Goal: Transaction & Acquisition: Purchase product/service

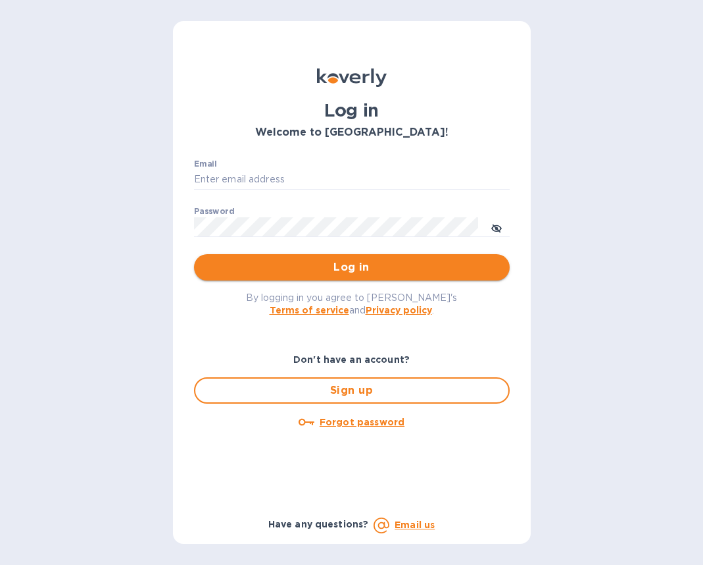
type input "[EMAIL_ADDRESS][DOMAIN_NAME]"
click at [344, 262] on span "Log in" at bounding box center [352, 267] width 295 height 16
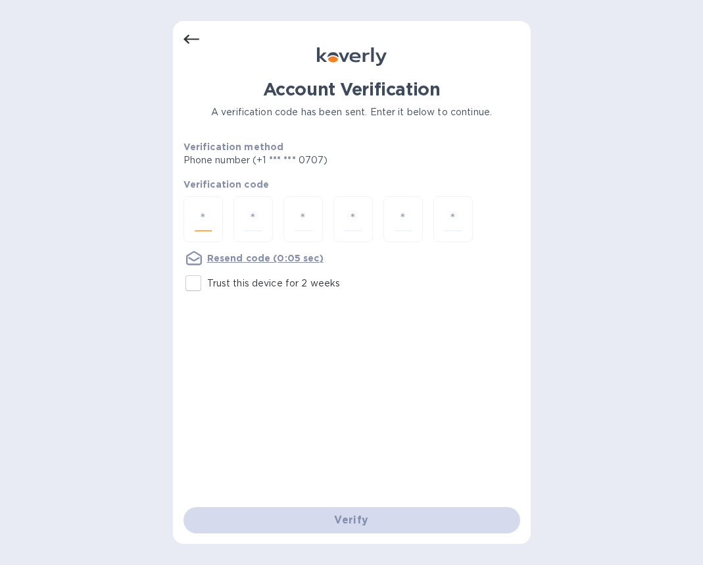
click at [199, 224] on input "number" at bounding box center [203, 219] width 17 height 24
paste input "1"
type input "1"
type input "4"
type input "9"
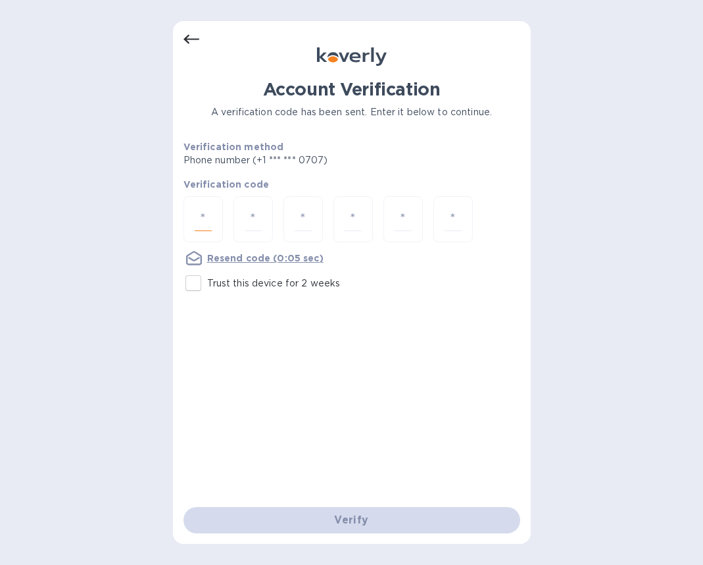
type input "8"
type input "1"
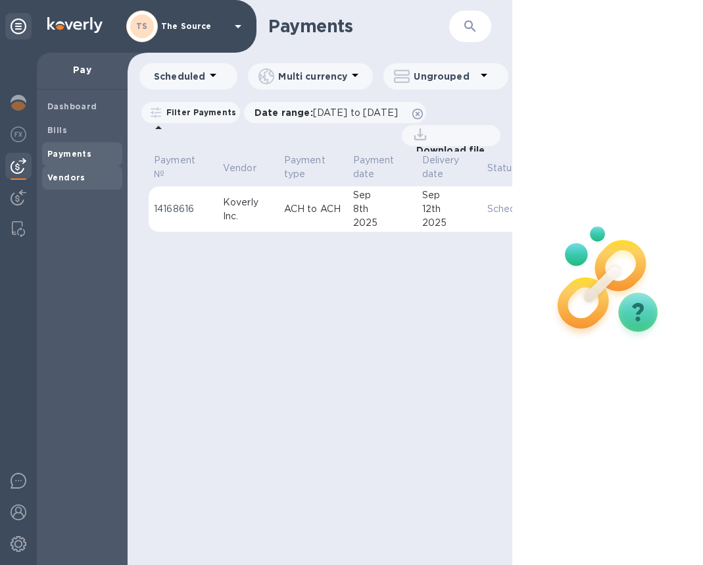
click at [64, 176] on b "Vendors" at bounding box center [66, 177] width 38 height 10
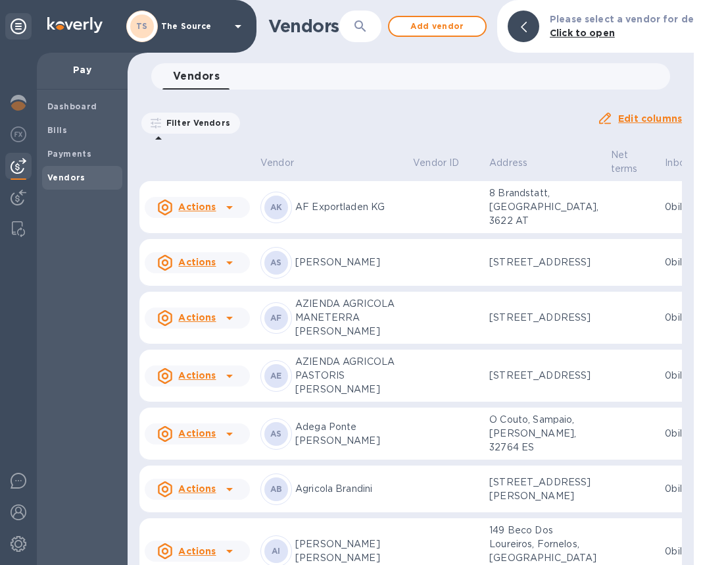
click at [365, 30] on icon "button" at bounding box center [360, 25] width 11 height 11
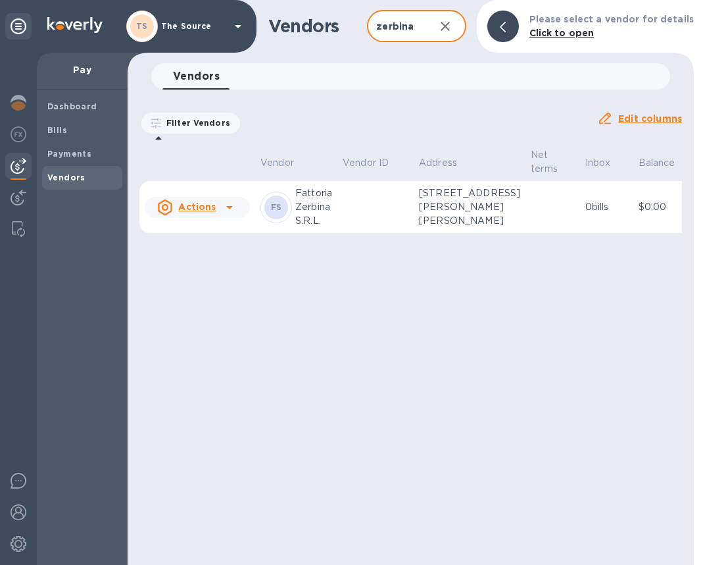
scroll to position [0, 31]
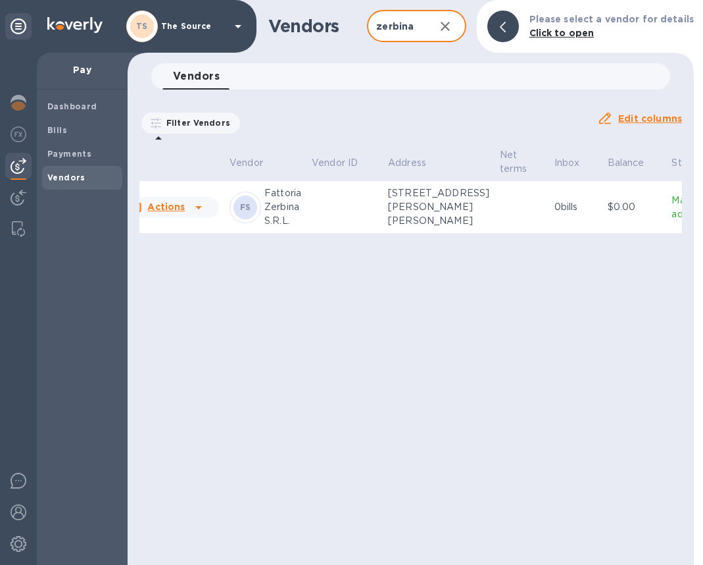
type input "zerbina"
click at [495, 213] on td at bounding box center [522, 207] width 55 height 53
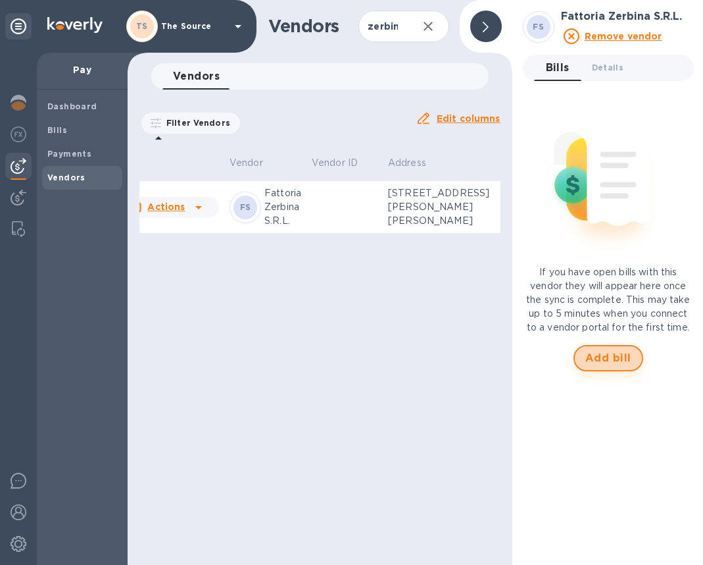
click at [619, 358] on span "Add bill" at bounding box center [609, 358] width 46 height 16
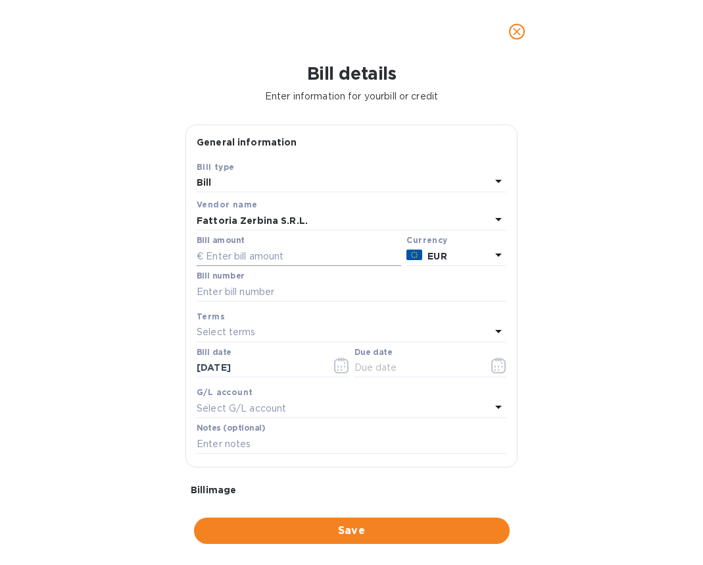
click at [268, 254] on input "text" at bounding box center [299, 256] width 205 height 20
type input "3,513.60"
click at [250, 288] on input "text" at bounding box center [352, 292] width 310 height 20
type input "66"
click at [604, 346] on div "Bill details Enter information for your bill or credit General information Save…" at bounding box center [351, 313] width 703 height 501
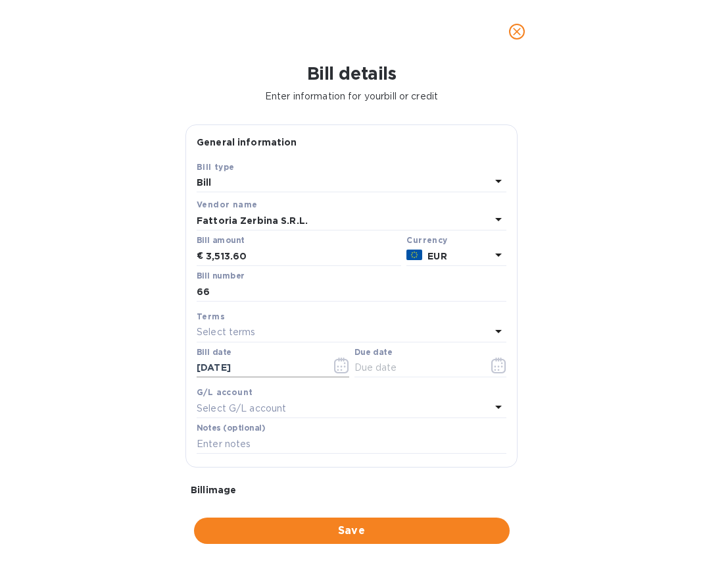
click at [337, 366] on icon "button" at bounding box center [338, 366] width 2 height 2
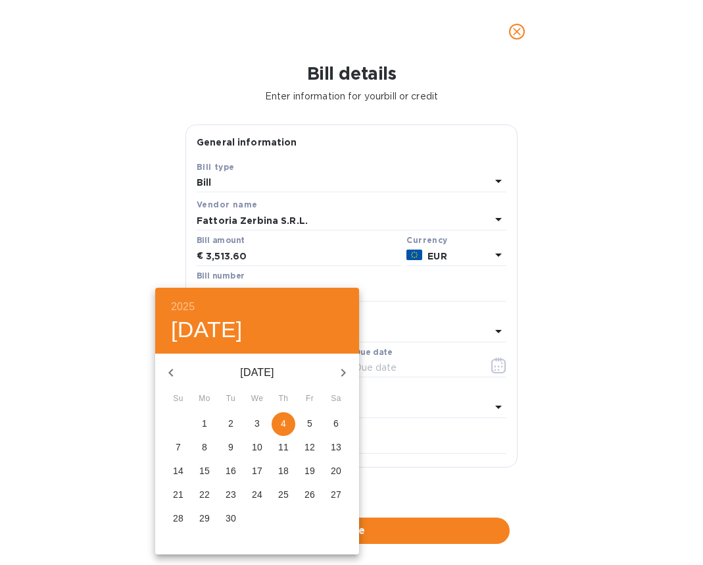
click at [174, 376] on icon "button" at bounding box center [171, 373] width 16 height 16
click at [224, 515] on span "29" at bounding box center [231, 517] width 24 height 13
type input "[DATE]"
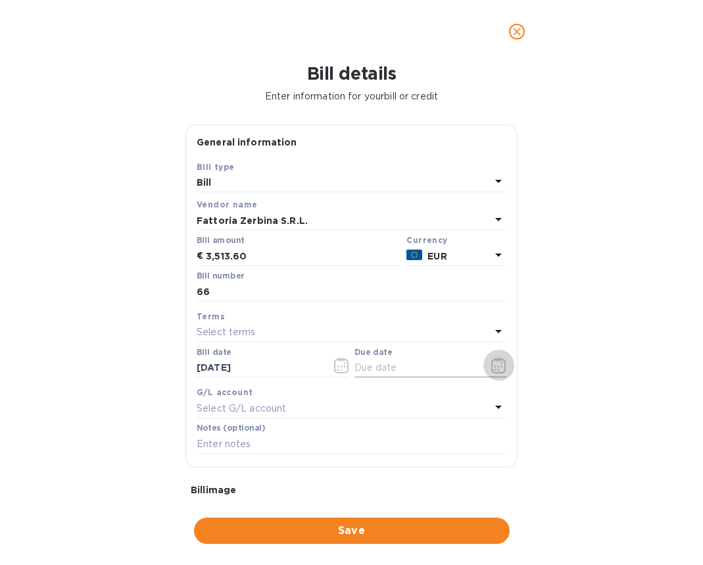
click at [492, 363] on icon "button" at bounding box center [499, 365] width 15 height 16
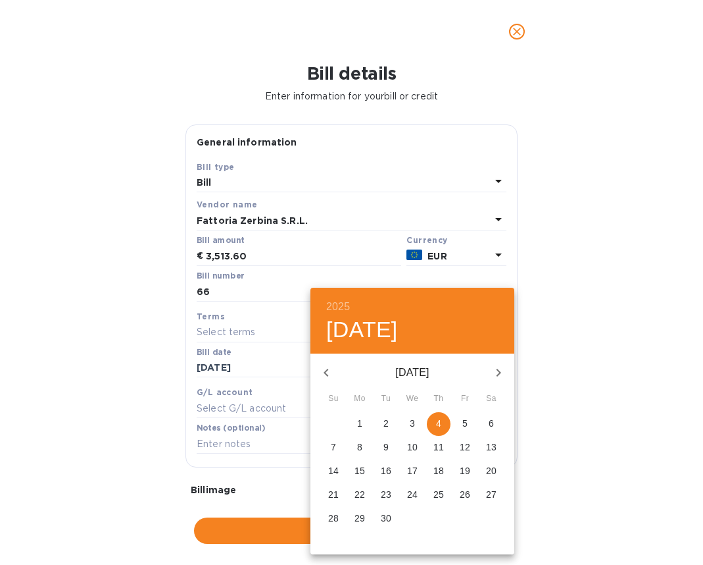
click at [326, 373] on icon "button" at bounding box center [326, 373] width 5 height 8
click at [437, 516] on p "28" at bounding box center [439, 517] width 11 height 13
type input "[DATE]"
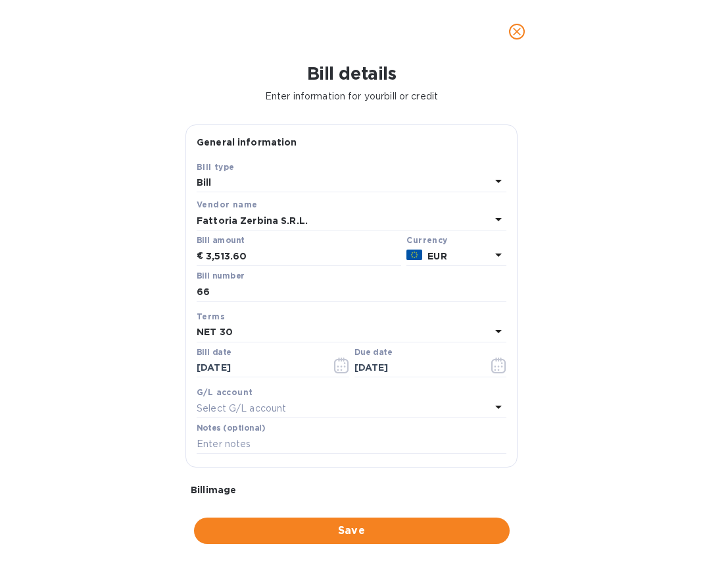
drag, startPoint x: 602, startPoint y: 463, endPoint x: 591, endPoint y: 471, distance: 14.1
click at [602, 463] on div "Bill details Enter information for your bill or credit General information Save…" at bounding box center [351, 313] width 703 height 501
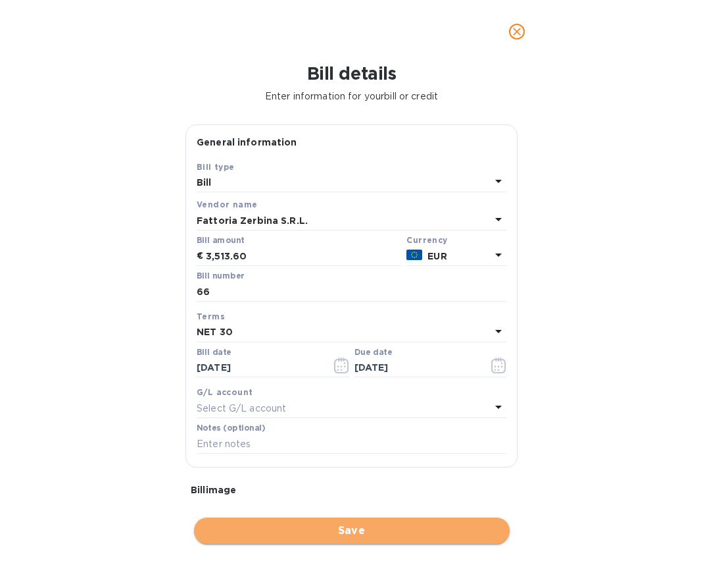
click at [431, 526] on span "Save" at bounding box center [352, 530] width 295 height 16
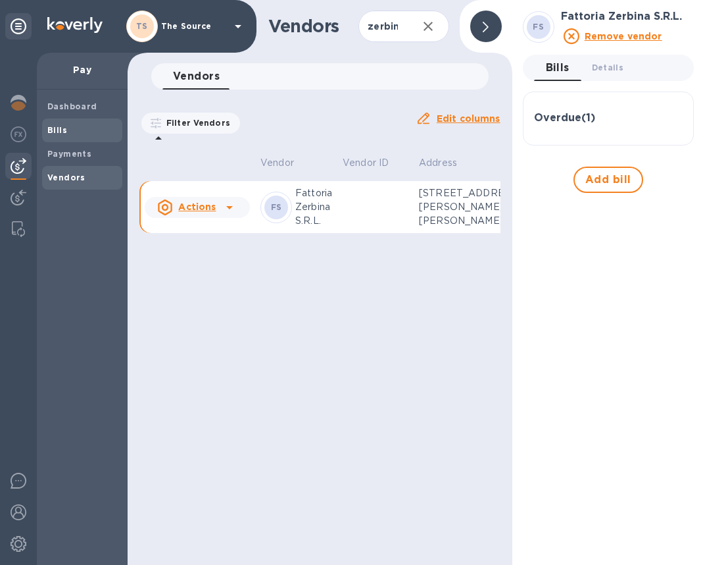
click at [86, 130] on span "Bills" at bounding box center [82, 130] width 70 height 13
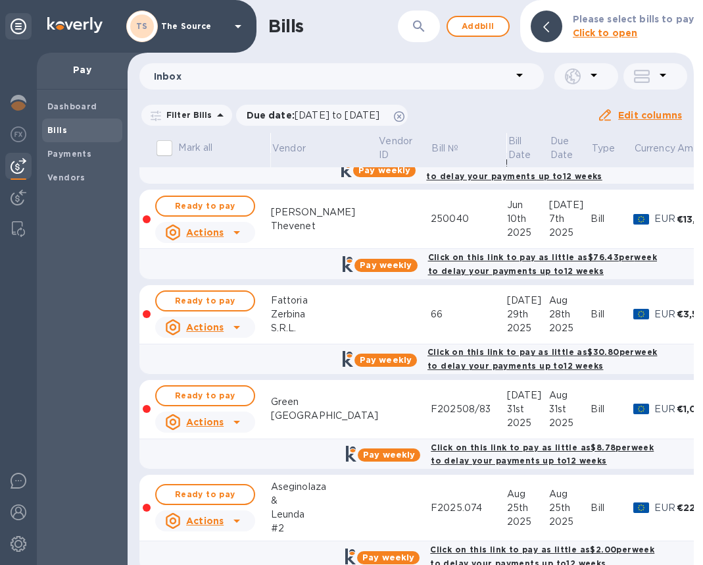
scroll to position [374, 0]
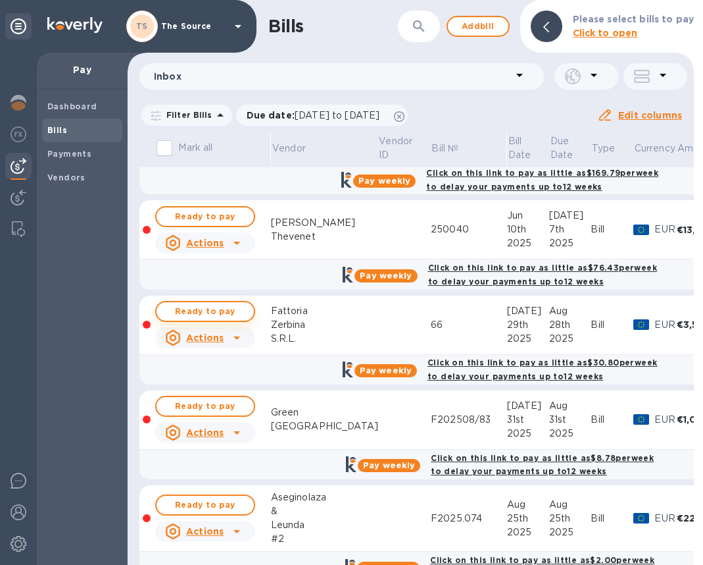
click at [218, 303] on span "Ready to pay" at bounding box center [205, 311] width 76 height 16
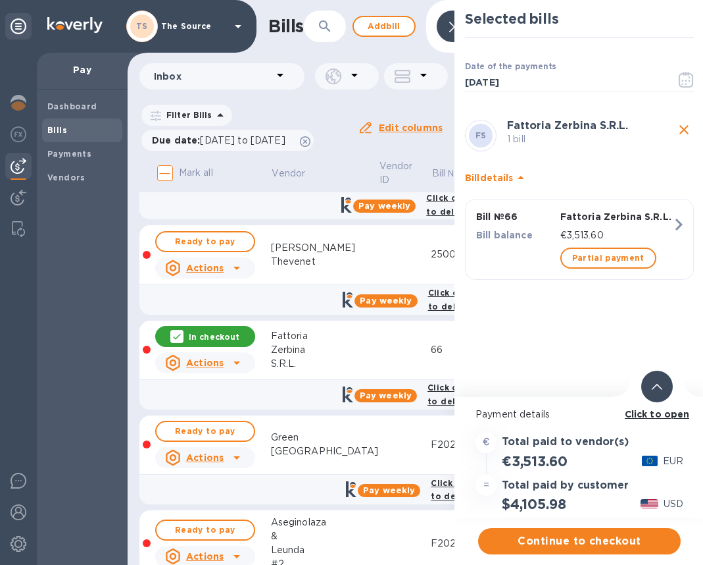
click at [678, 222] on icon "button" at bounding box center [679, 224] width 7 height 12
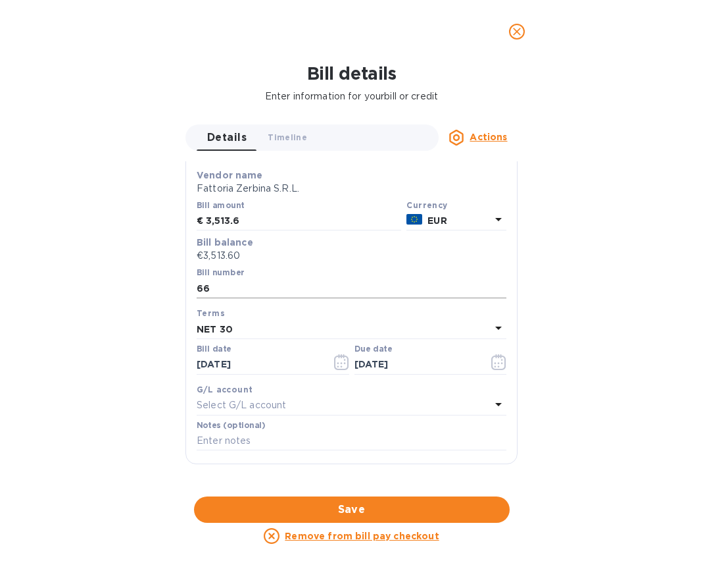
scroll to position [0, 0]
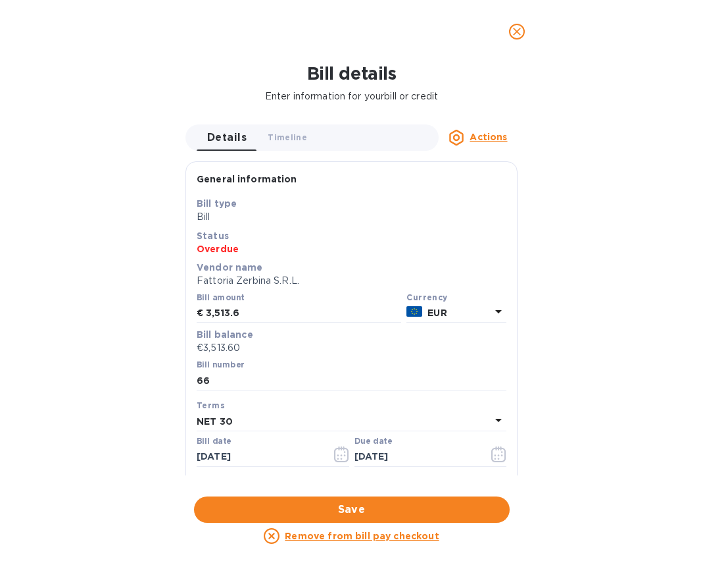
click at [517, 31] on icon "close" at bounding box center [517, 32] width 8 height 8
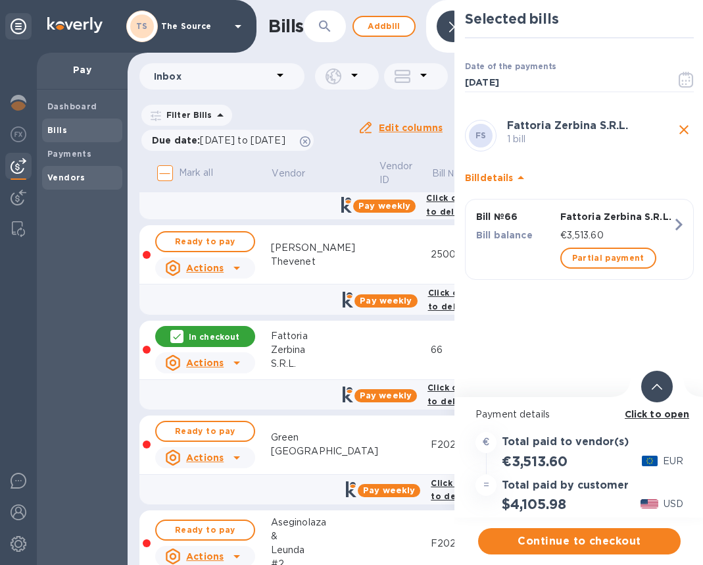
click at [89, 169] on div "Vendors" at bounding box center [82, 178] width 80 height 24
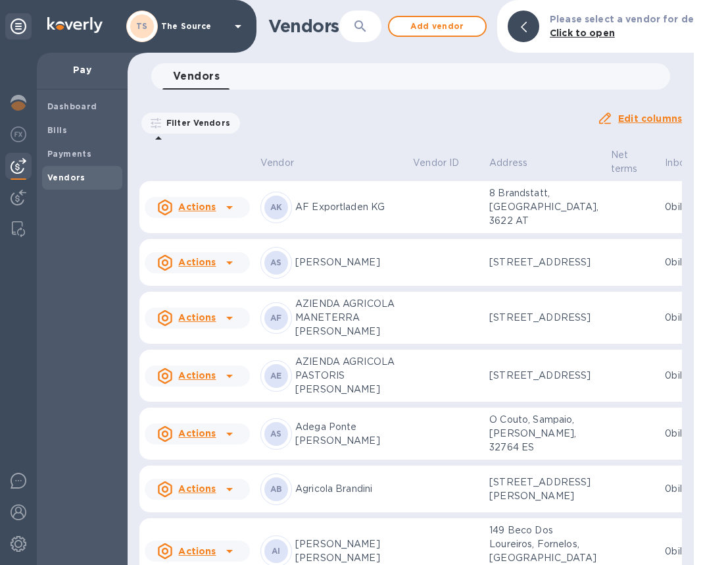
click at [375, 21] on button "button" at bounding box center [361, 27] width 32 height 32
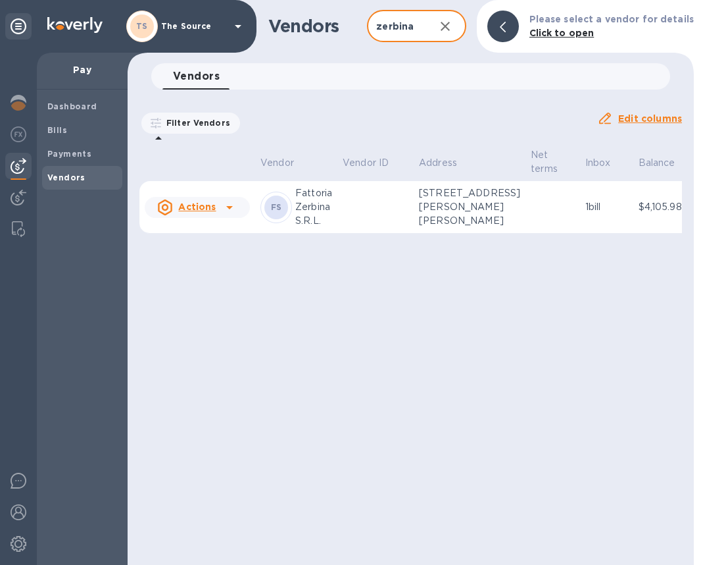
scroll to position [0, 31]
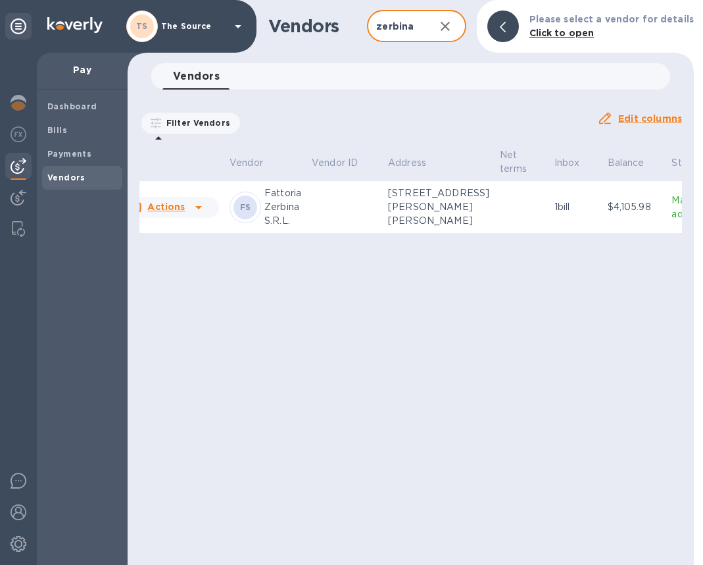
type input "zerbina"
click at [249, 212] on b "FS" at bounding box center [245, 207] width 11 height 10
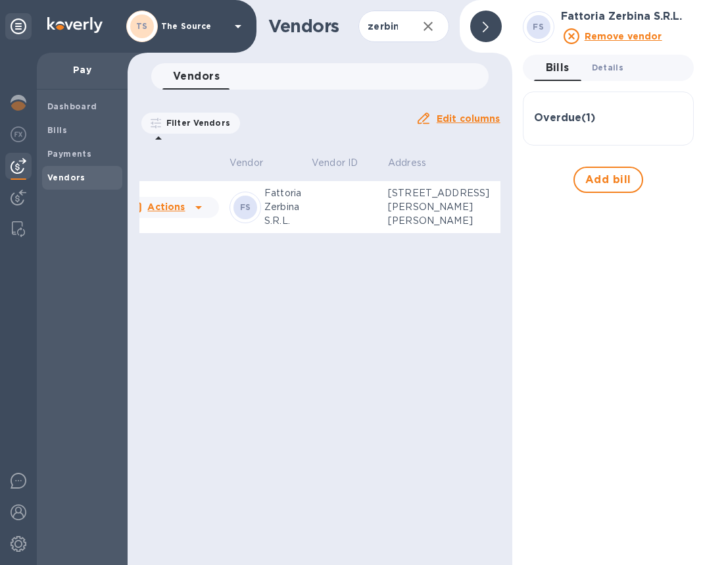
click at [605, 70] on span "Details 0" at bounding box center [608, 68] width 32 height 14
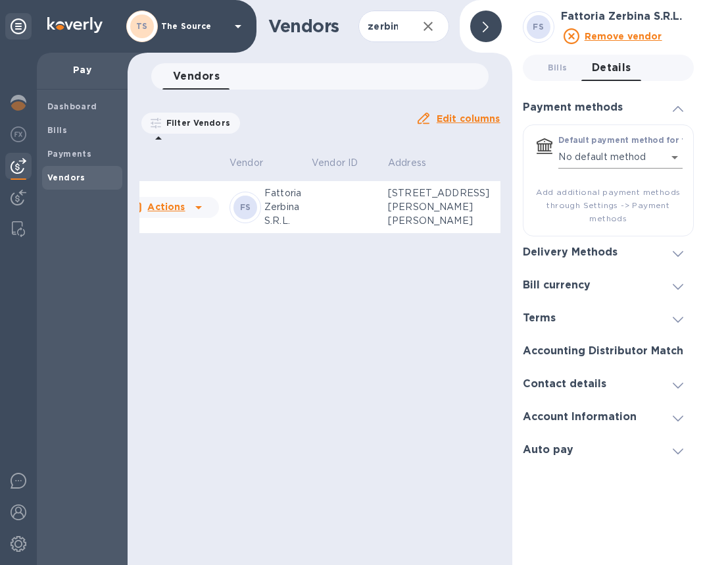
click at [675, 154] on body "TS The Source Pay Dashboard Bills Payments Vendors Vendors zerbina ​ Add vendor…" at bounding box center [351, 282] width 703 height 565
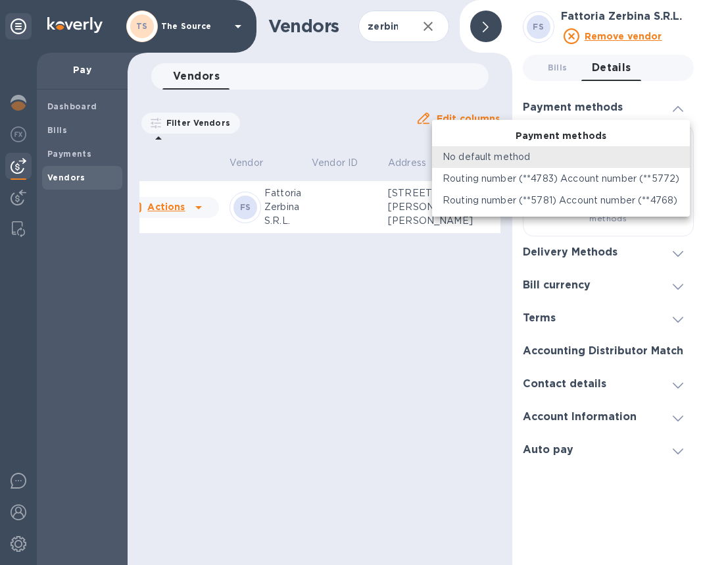
click at [667, 251] on div at bounding box center [351, 282] width 703 height 565
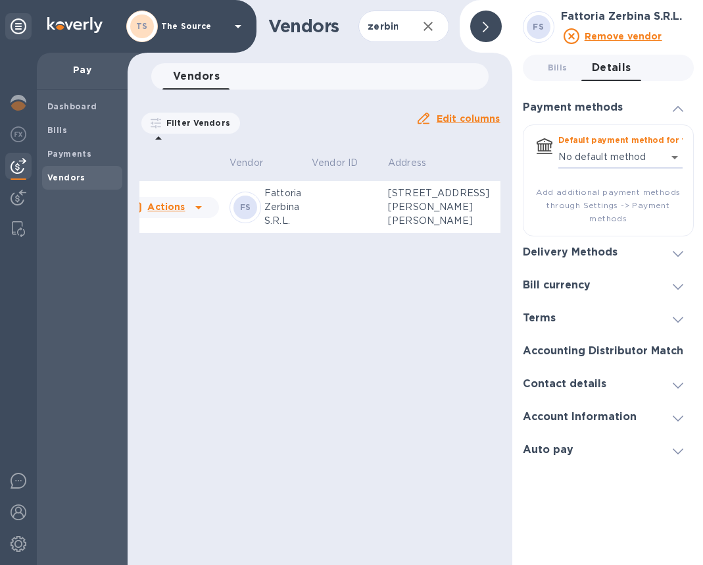
click at [677, 251] on icon at bounding box center [678, 254] width 11 height 6
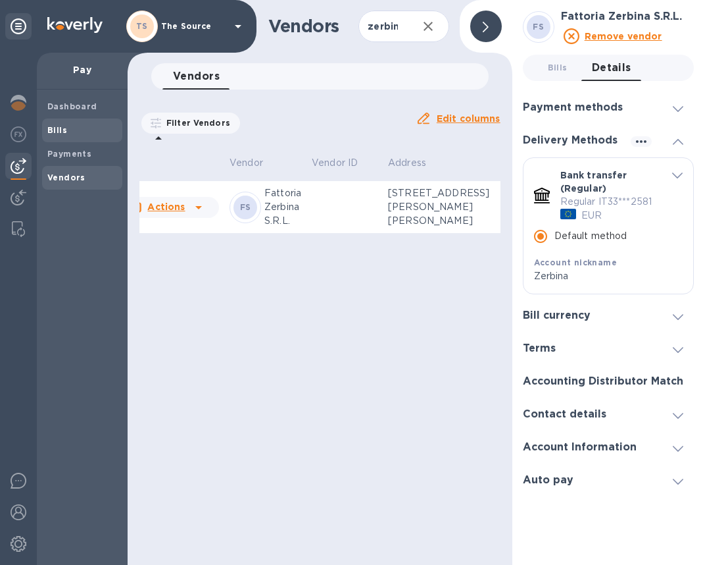
click at [59, 118] on div "Bills" at bounding box center [82, 130] width 80 height 24
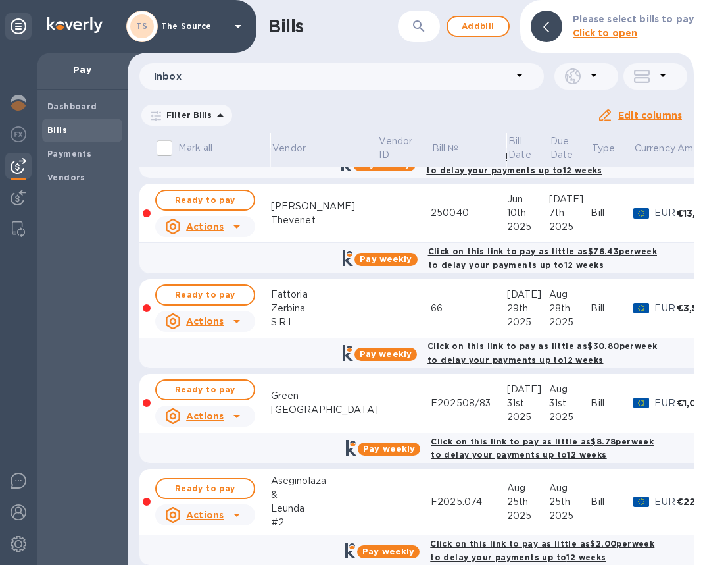
scroll to position [383, 0]
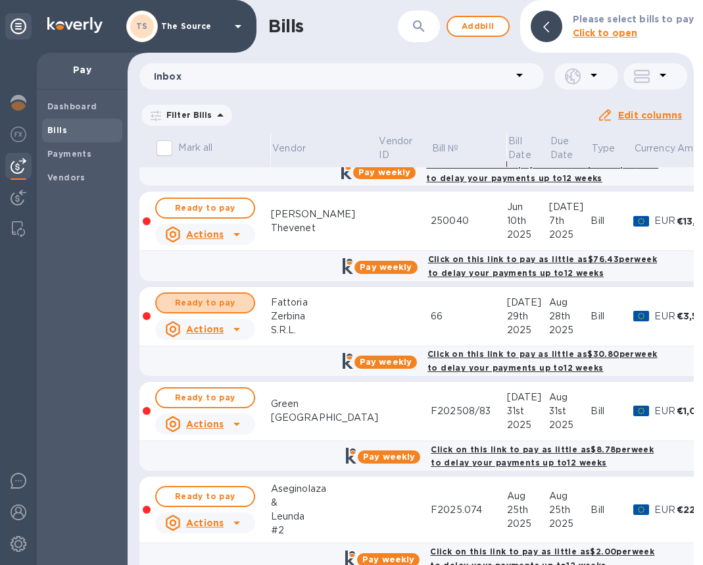
click at [204, 305] on span "Ready to pay" at bounding box center [205, 303] width 76 height 16
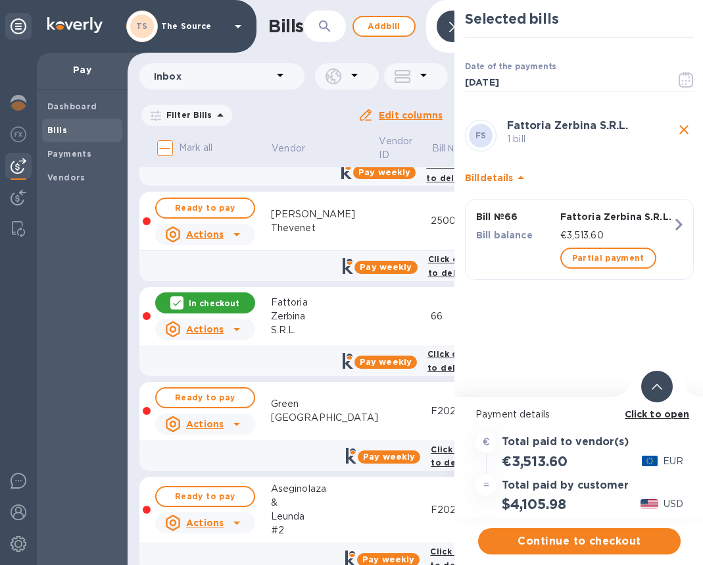
click at [651, 384] on div at bounding box center [658, 386] width 32 height 32
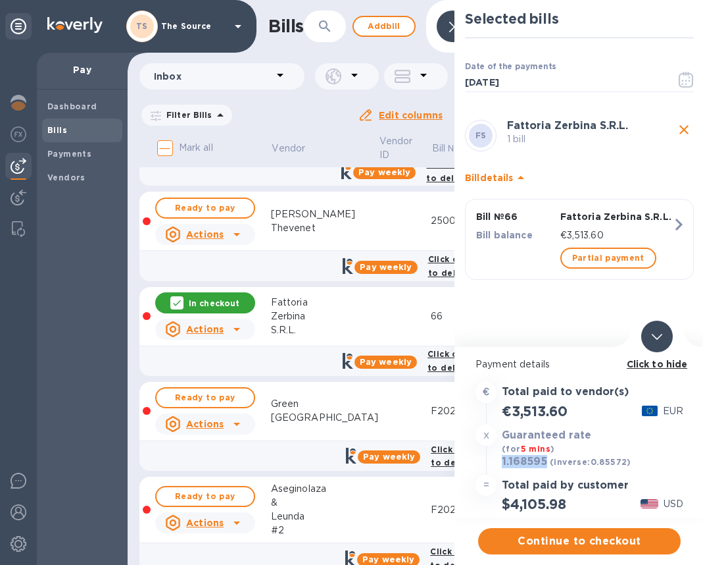
drag, startPoint x: 547, startPoint y: 461, endPoint x: 505, endPoint y: 461, distance: 42.1
click at [502, 461] on div "1.168595 (inverse: 0.85572 )" at bounding box center [566, 462] width 135 height 18
copy h3 "1.168595"
click at [598, 540] on span "Continue to checkout" at bounding box center [580, 541] width 182 height 16
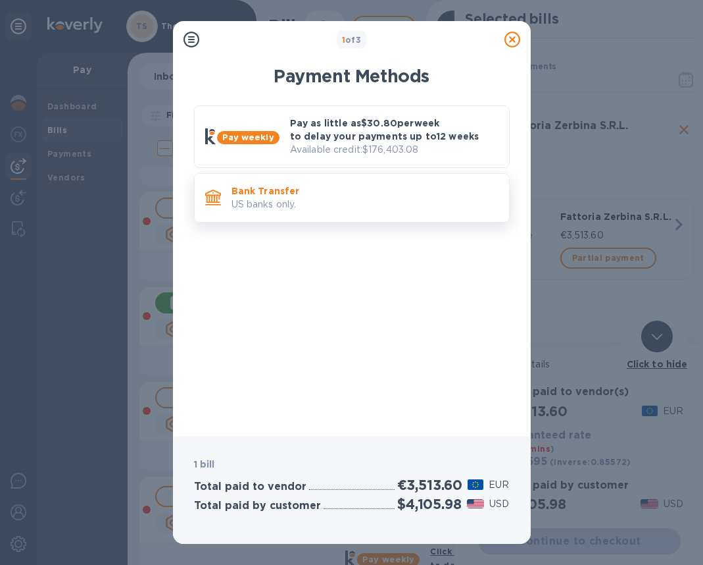
click at [328, 201] on p "US banks only." at bounding box center [365, 204] width 267 height 14
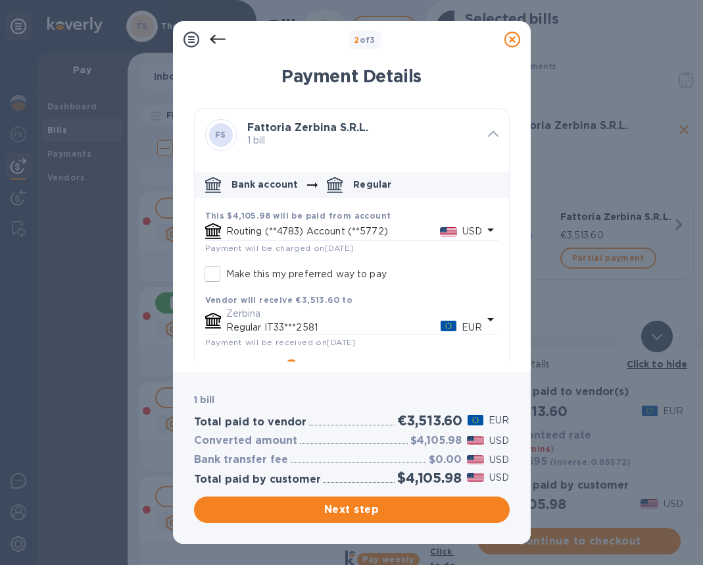
click at [486, 227] on icon "default-method" at bounding box center [491, 230] width 16 height 16
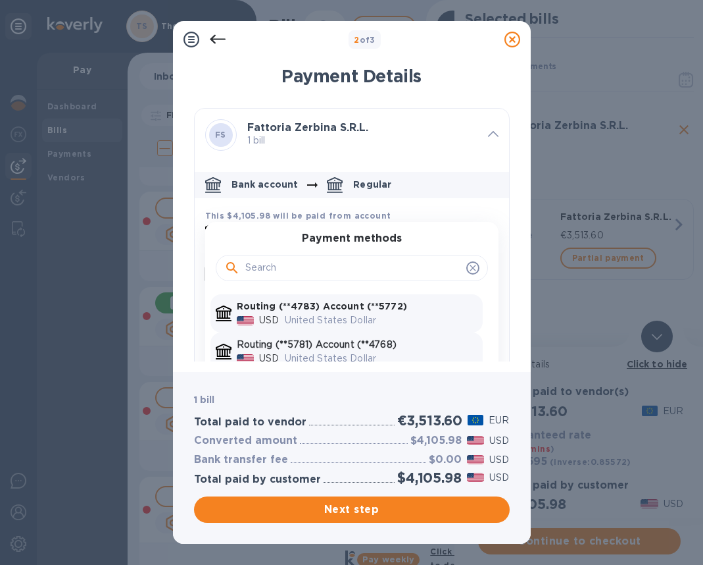
click at [406, 344] on p "Routing (**5781) Account (**4768)" at bounding box center [357, 345] width 241 height 14
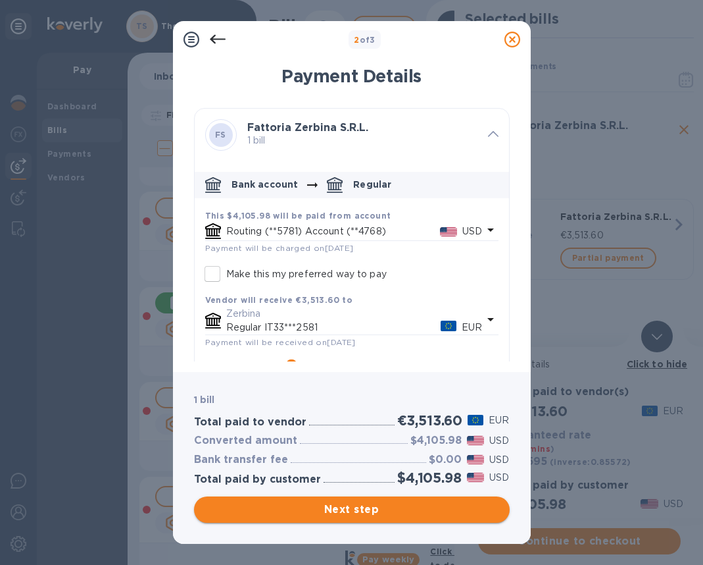
click at [395, 507] on span "Next step" at bounding box center [352, 509] width 295 height 16
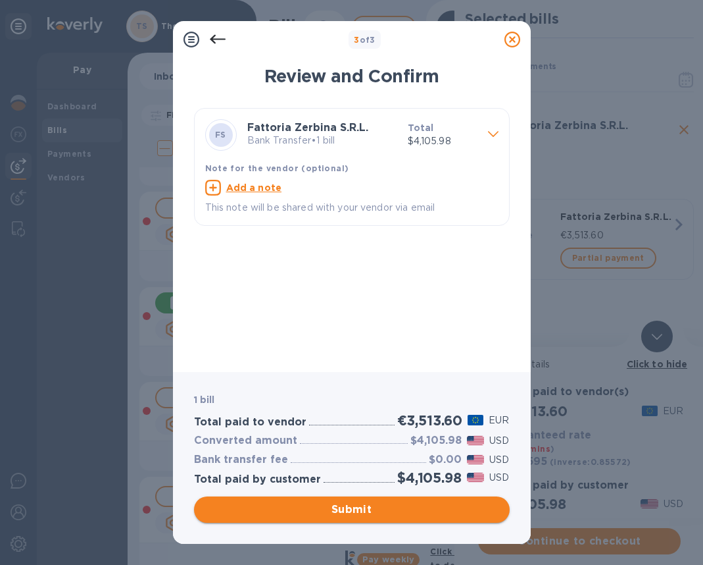
click at [395, 510] on span "Submit" at bounding box center [352, 509] width 295 height 16
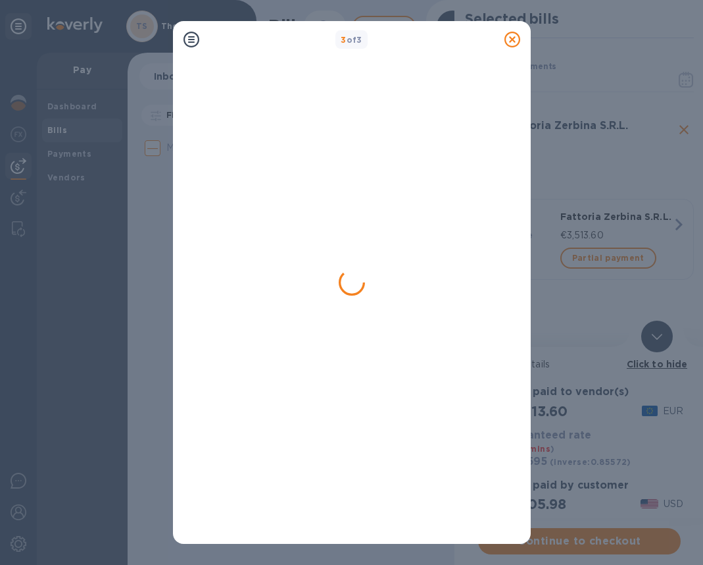
scroll to position [0, 0]
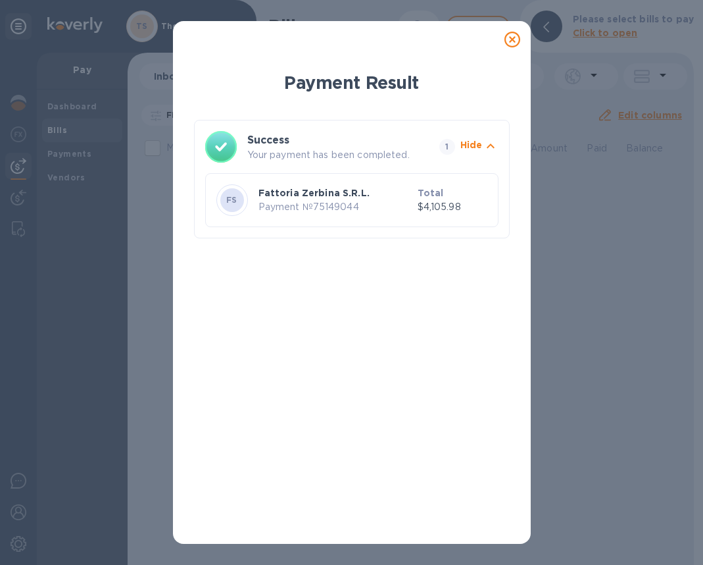
click at [511, 39] on icon at bounding box center [513, 40] width 16 height 16
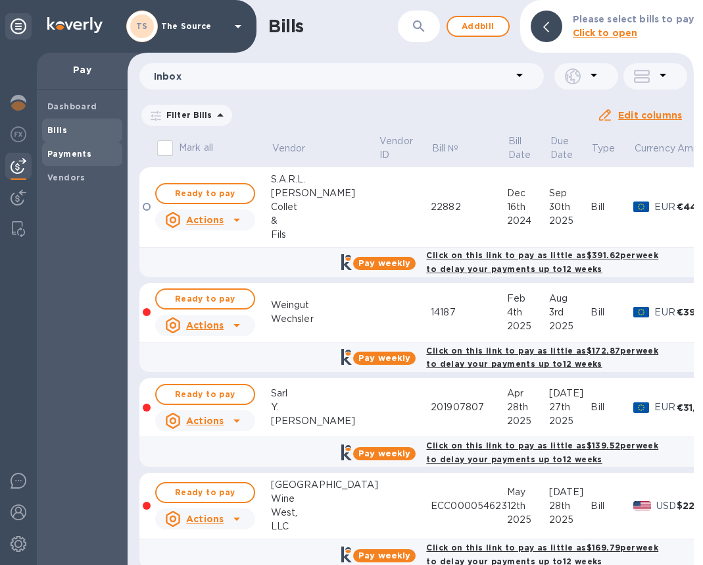
click at [87, 147] on span "Payments" at bounding box center [69, 153] width 44 height 13
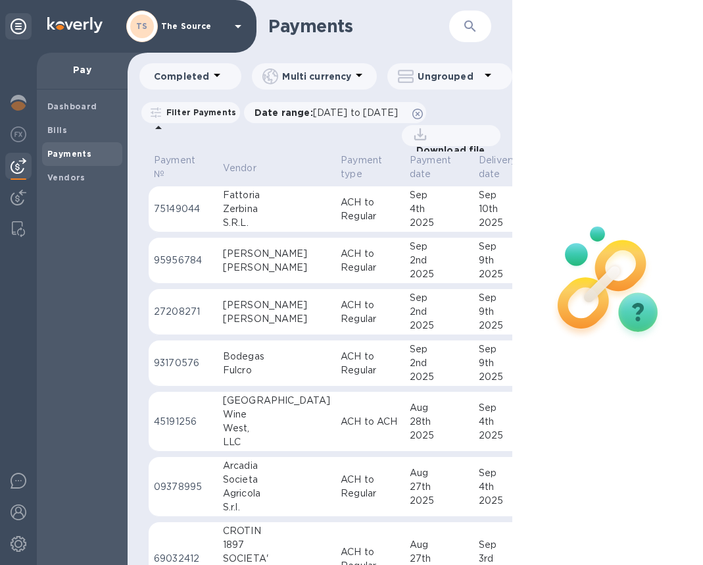
click at [341, 212] on p "ACH to Regular" at bounding box center [370, 209] width 59 height 28
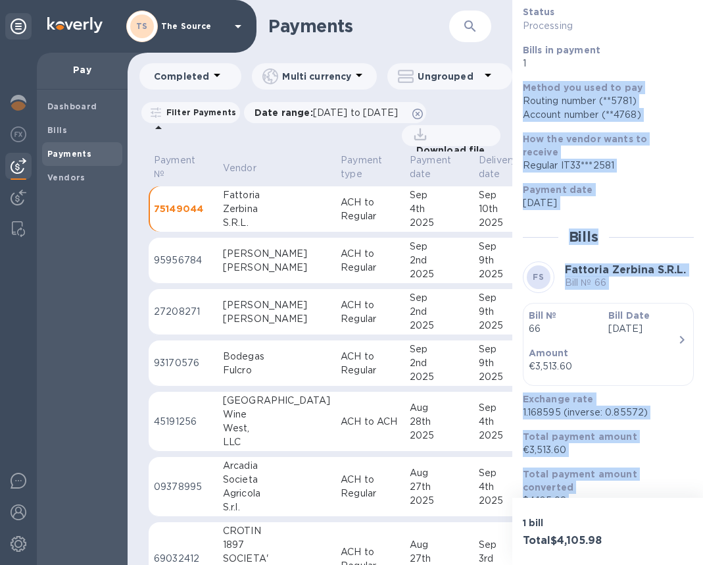
scroll to position [111, 0]
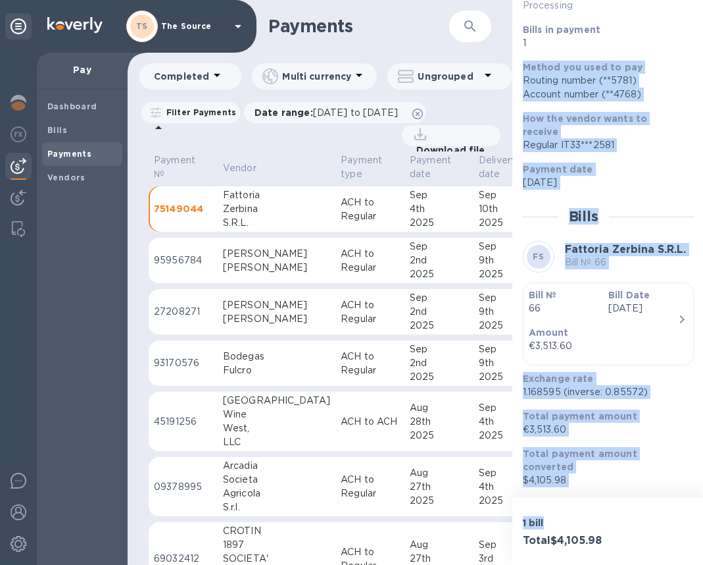
drag, startPoint x: 547, startPoint y: 222, endPoint x: 629, endPoint y: 517, distance: 305.9
click at [628, 517] on div "Payment № 75149044 Details 0 Status Processing Bills in payment 1 Method you us…" at bounding box center [609, 282] width 192 height 565
click at [597, 486] on p "$4,105.98" at bounding box center [603, 480] width 161 height 14
drag, startPoint x: 564, startPoint y: 476, endPoint x: 517, endPoint y: 63, distance: 415.9
click at [523, 62] on div "Status Processing Bills in payment 1 Method you used to pay Routing number (**5…" at bounding box center [608, 235] width 171 height 501
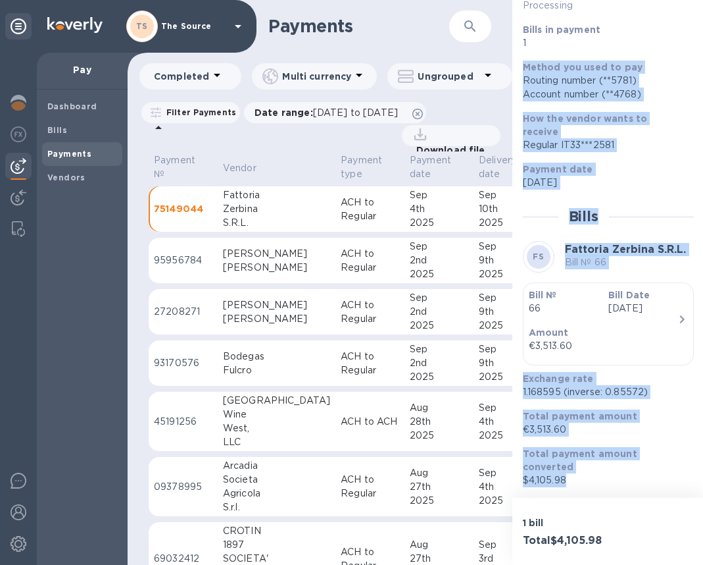
scroll to position [111, 0]
copy div "Method you used to pay Routing number (**5781) Account number (**4768) How the …"
click at [78, 152] on b "Payments" at bounding box center [69, 154] width 44 height 10
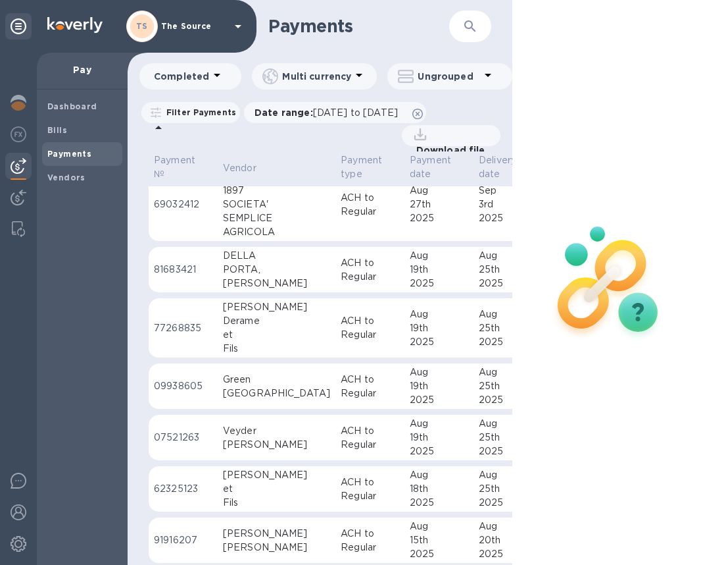
scroll to position [355, 0]
click at [341, 320] on p "ACH to Regular" at bounding box center [370, 327] width 59 height 28
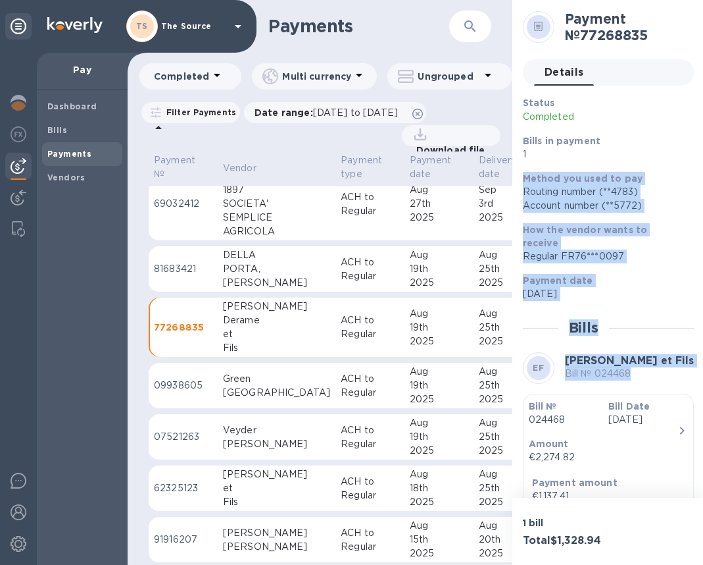
drag, startPoint x: 523, startPoint y: 177, endPoint x: 615, endPoint y: 381, distance: 223.8
click at [617, 382] on div "Status Completed Bills in payment 1 Method you used to pay Routing number (**47…" at bounding box center [608, 365] width 171 height 539
click at [553, 200] on div "Account number (**5772)" at bounding box center [603, 206] width 161 height 14
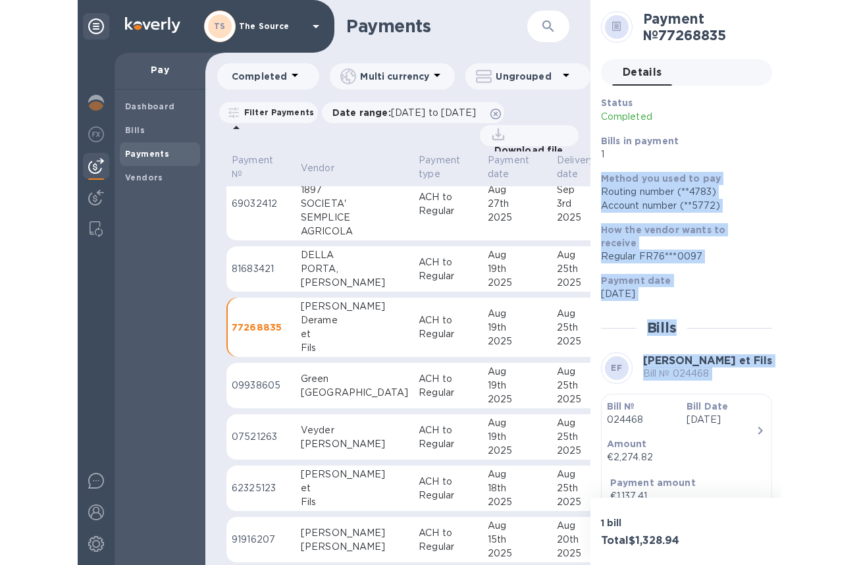
scroll to position [149, 0]
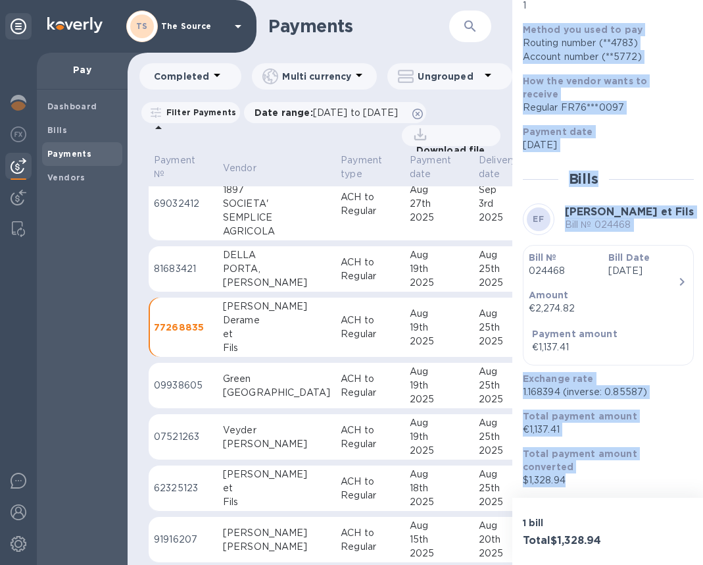
drag, startPoint x: 524, startPoint y: 178, endPoint x: 598, endPoint y: 494, distance: 324.3
click at [598, 494] on div "Payment № 77268835 Details 0 Status Completed Bills in payment 1 Method you use…" at bounding box center [609, 248] width 192 height 497
copy div "Method you used to pay Routing number (**4783) Account number (**5772) How the …"
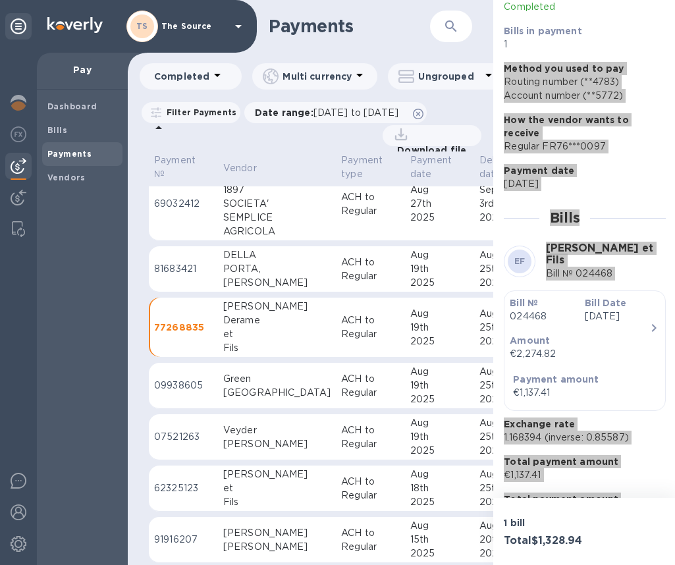
scroll to position [110, 0]
